Goal: Use online tool/utility: Utilize a website feature to perform a specific function

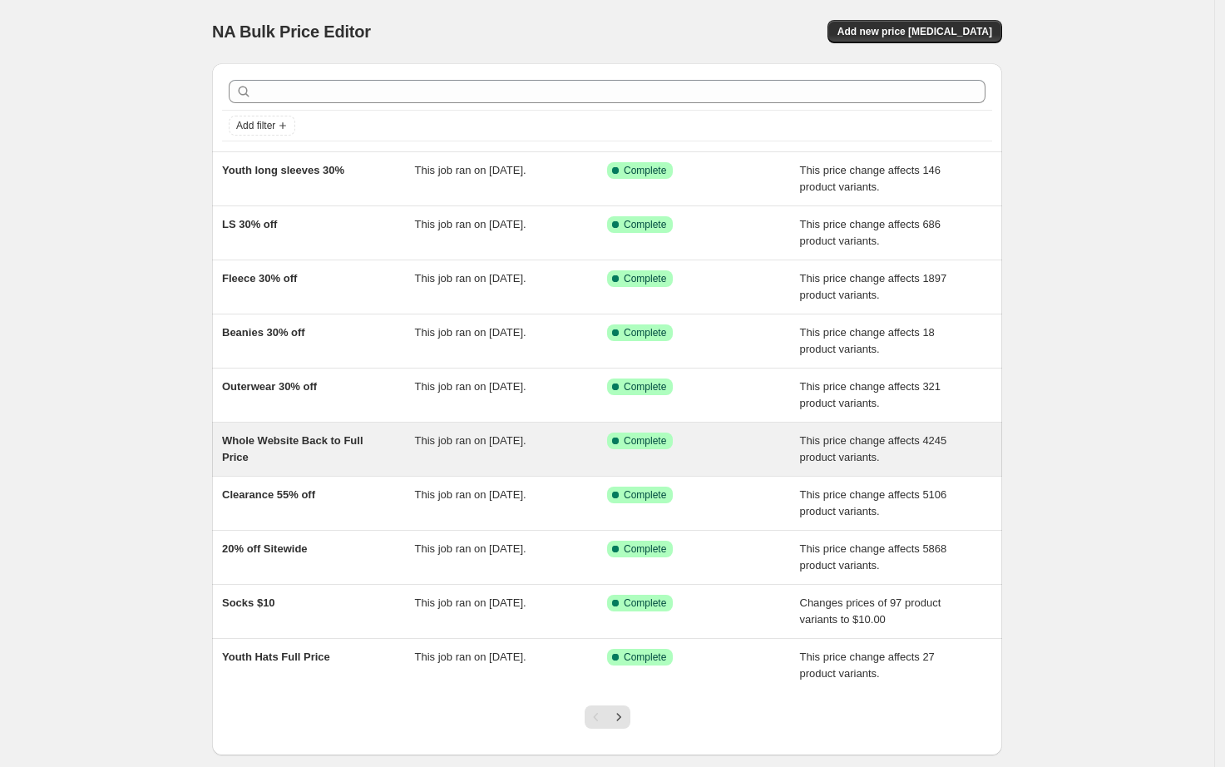
click at [530, 458] on div "This job ran on [DATE]." at bounding box center [511, 449] width 193 height 33
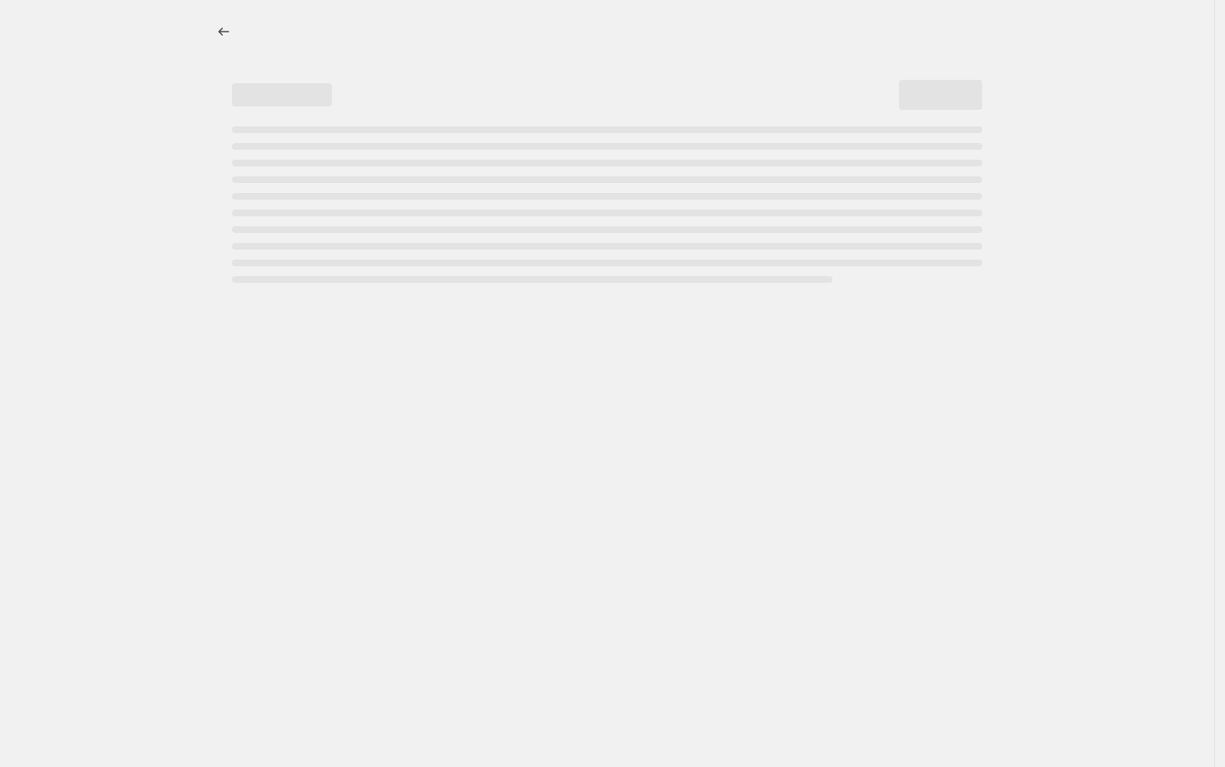
select select "ecap"
select select "no_change"
select select "product_status"
select select "not_equal"
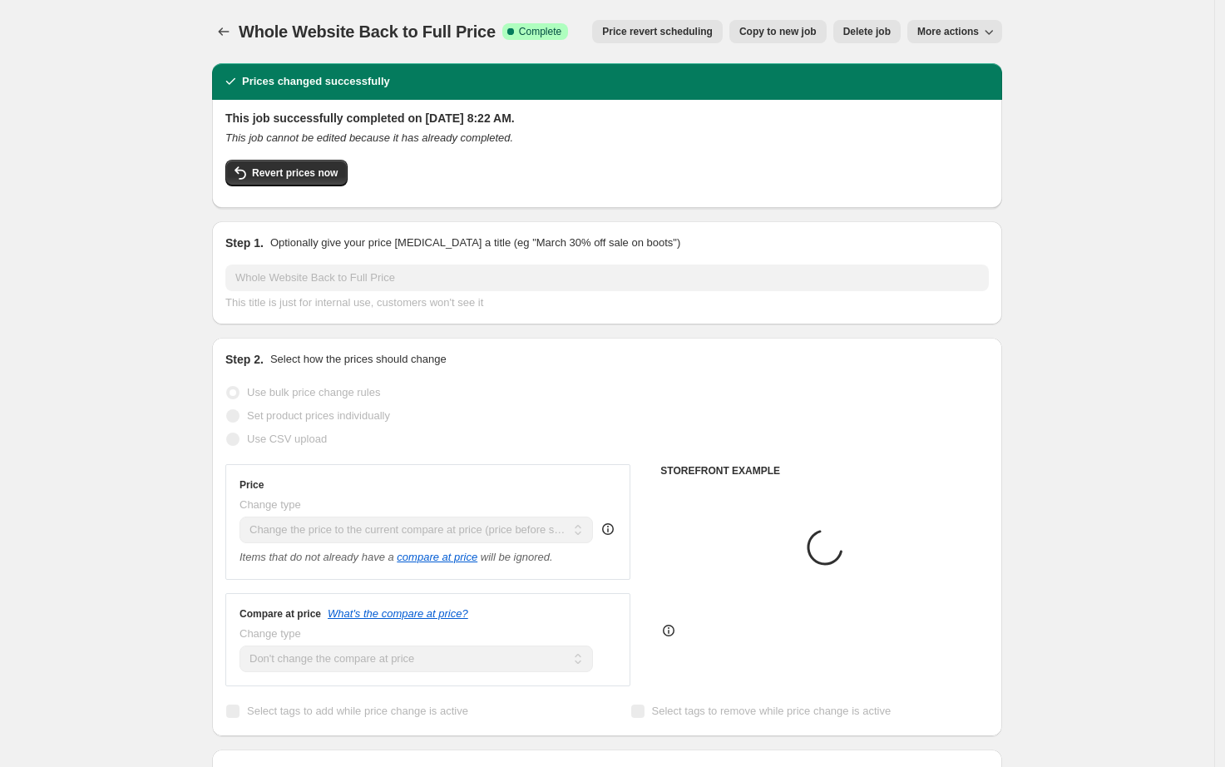
select select "collection"
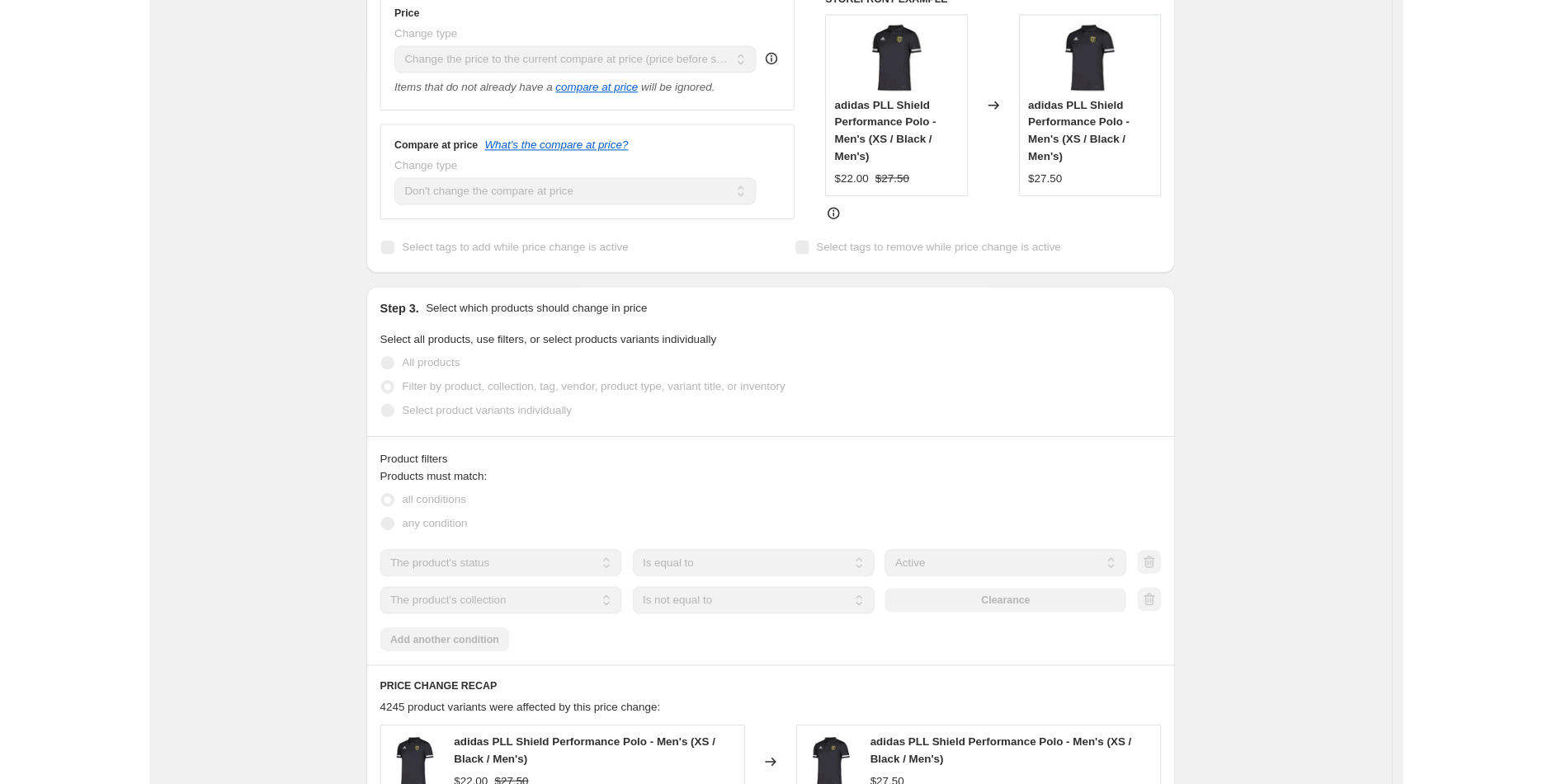
scroll to position [315, 0]
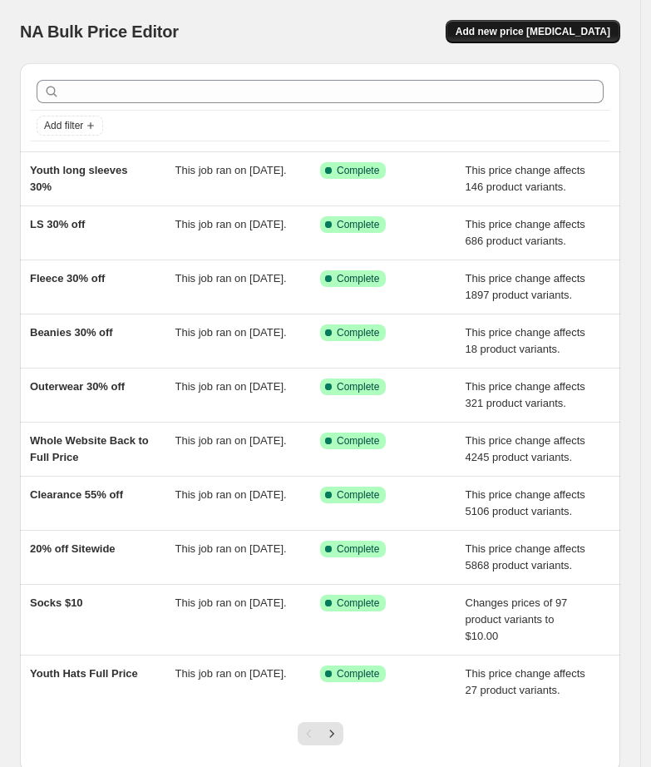
click at [547, 28] on span "Add new price [MEDICAL_DATA]" at bounding box center [533, 31] width 155 height 13
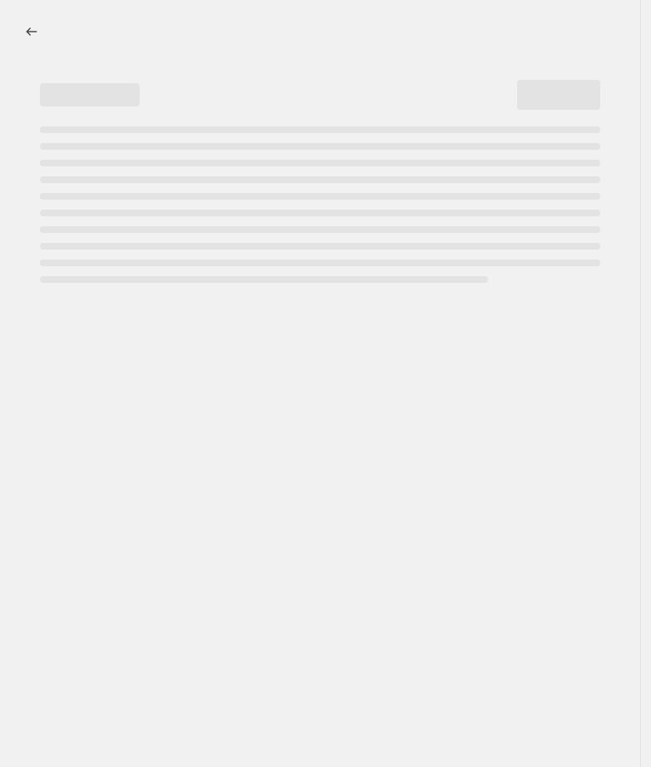
select select "percentage"
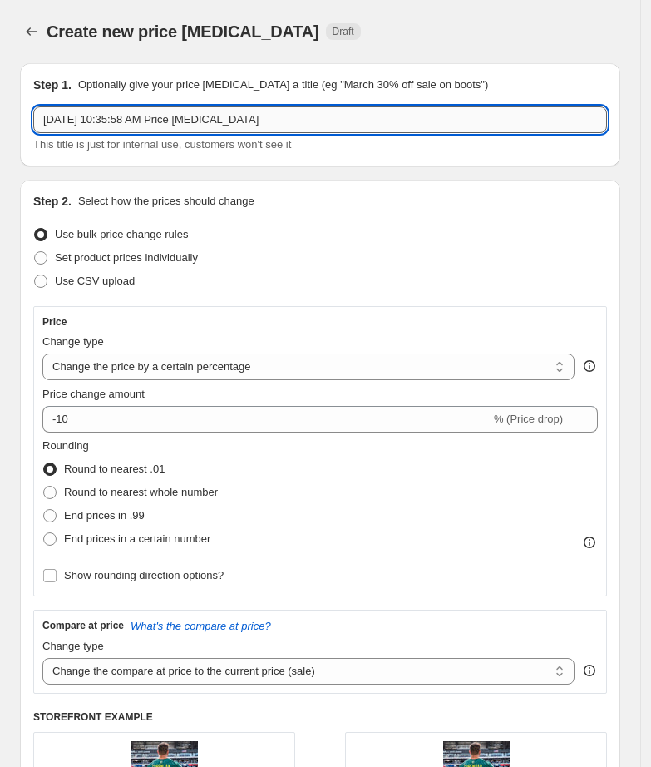
click at [151, 129] on input "Oct 7, 2025, 10:35:58 AM Price change job" at bounding box center [320, 119] width 574 height 27
type input "Website Full Price (No Clearance or Auction)"
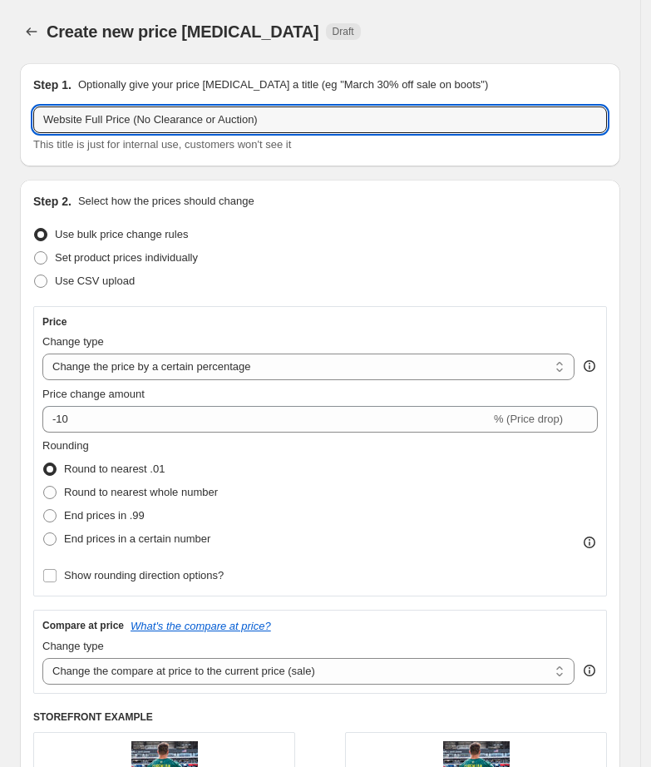
drag, startPoint x: 319, startPoint y: 121, endPoint x: -535, endPoint y: -29, distance: 867.4
click at [0, 0] on html "Home Settings Plans Skip to content Create new price change job. This page is r…" at bounding box center [325, 383] width 651 height 767
